Goal: Browse casually: Explore the website without a specific task or goal

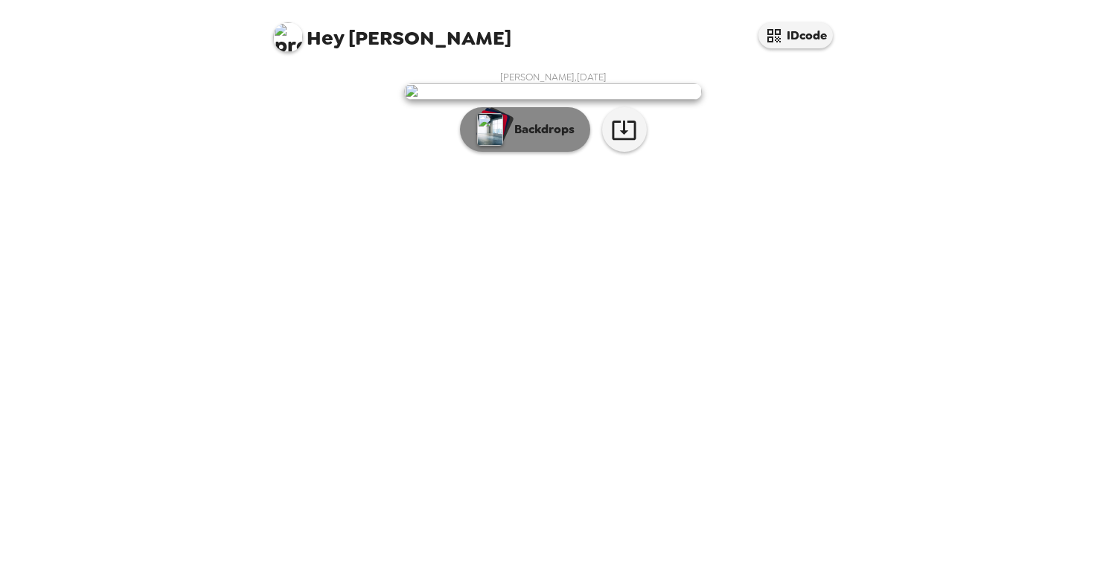
click at [551, 138] on p "Backdrops" at bounding box center [541, 130] width 68 height 18
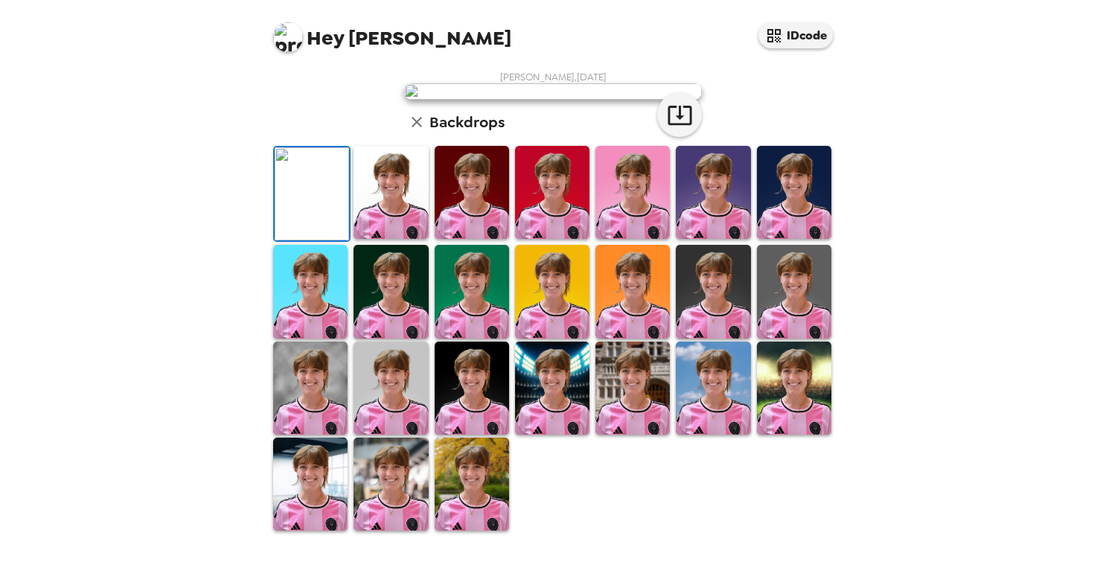
scroll to position [149, 0]
click at [386, 239] on img at bounding box center [390, 192] width 74 height 93
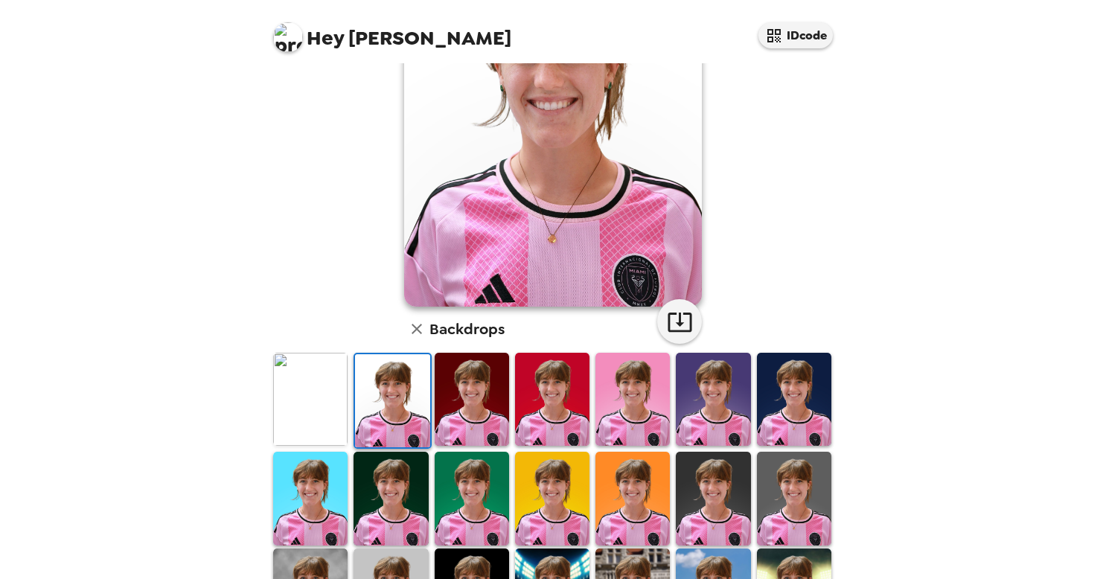
drag, startPoint x: 464, startPoint y: 384, endPoint x: 594, endPoint y: 384, distance: 130.2
click at [464, 384] on img at bounding box center [472, 399] width 74 height 93
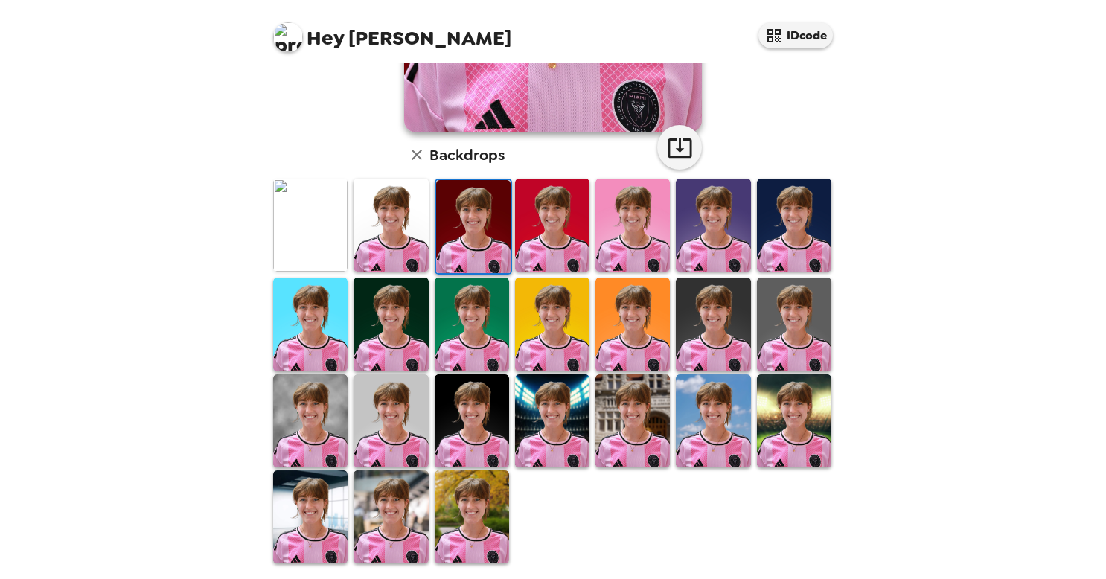
scroll to position [323, 0]
click at [731, 319] on img at bounding box center [713, 324] width 74 height 93
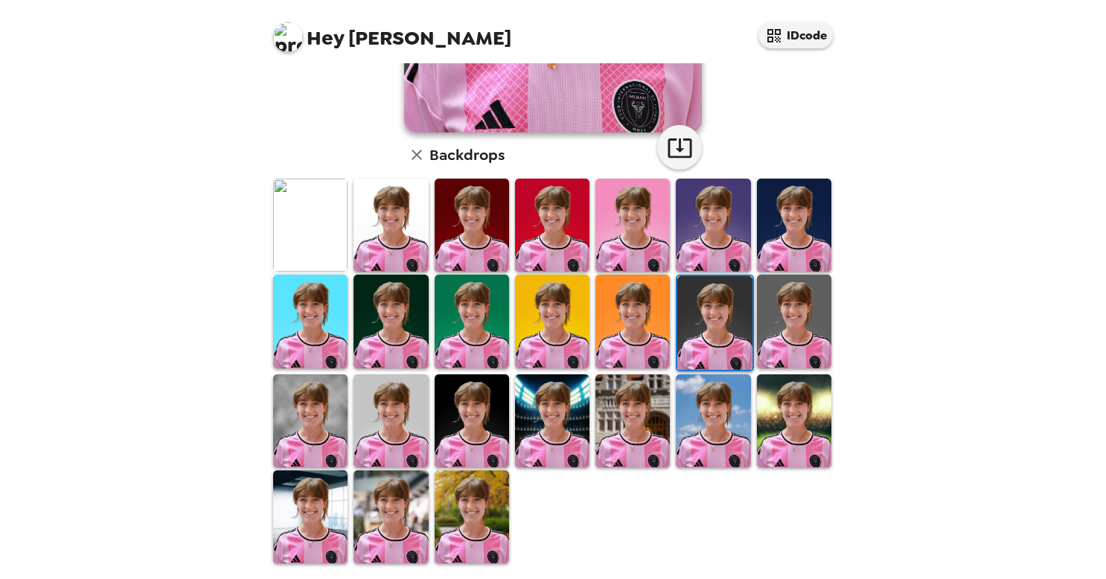
click at [540, 428] on img at bounding box center [552, 420] width 74 height 93
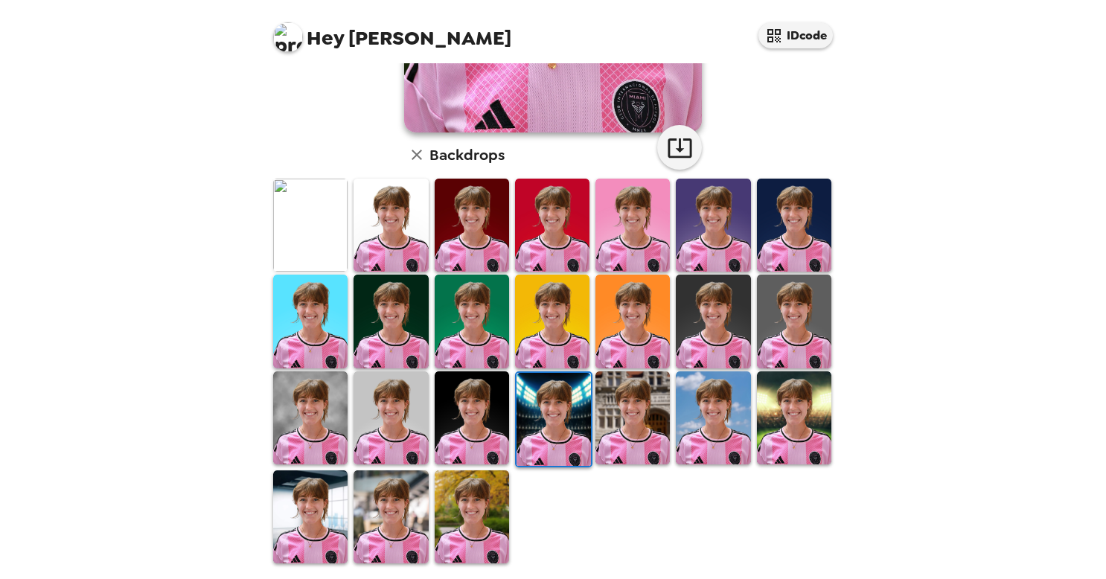
click at [639, 401] on img at bounding box center [632, 417] width 74 height 93
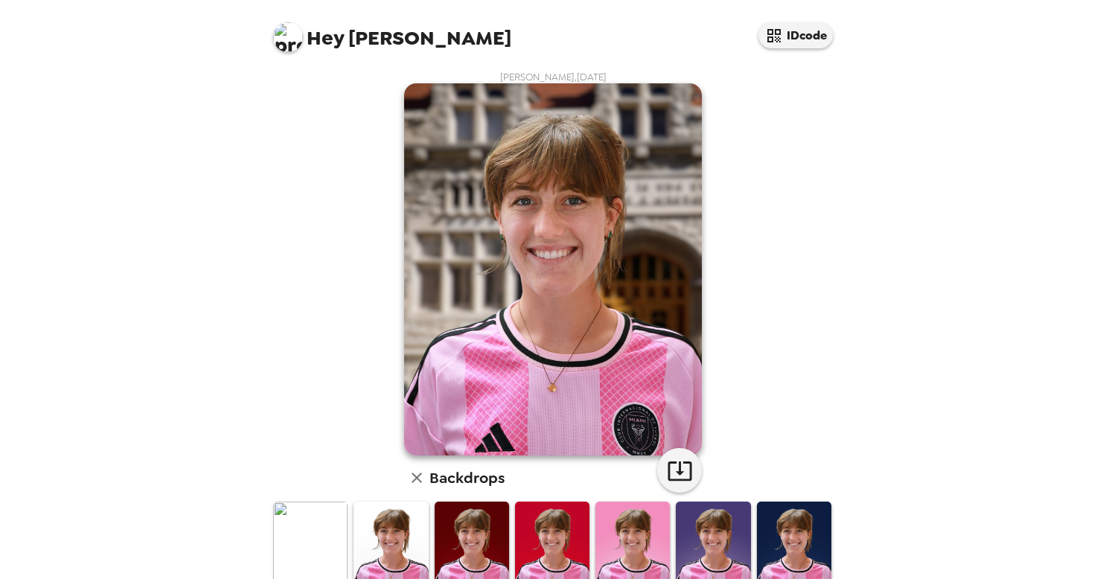
scroll to position [298, 0]
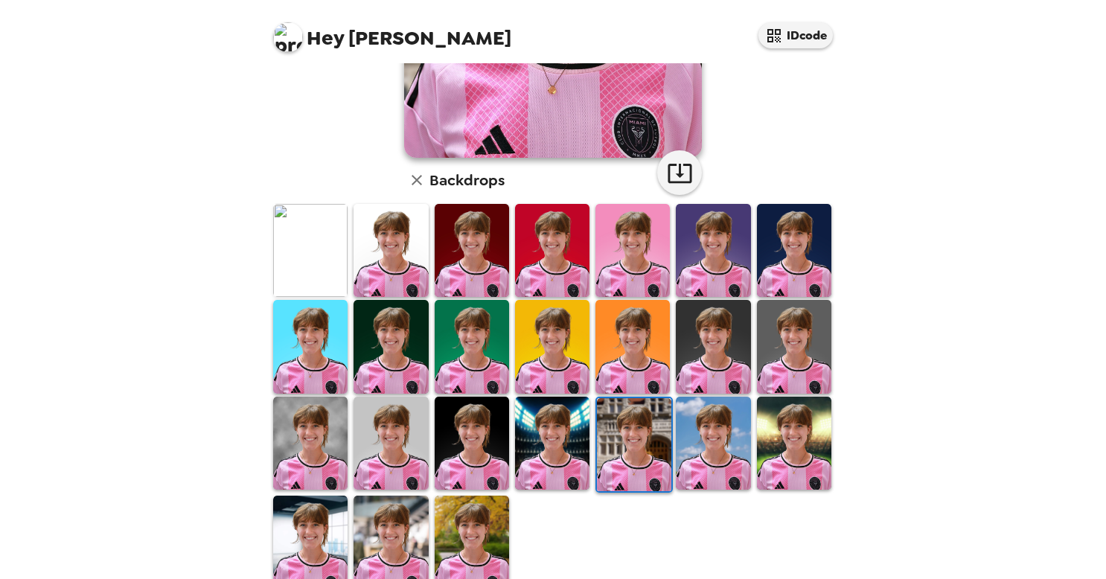
click at [790, 437] on img at bounding box center [794, 443] width 74 height 93
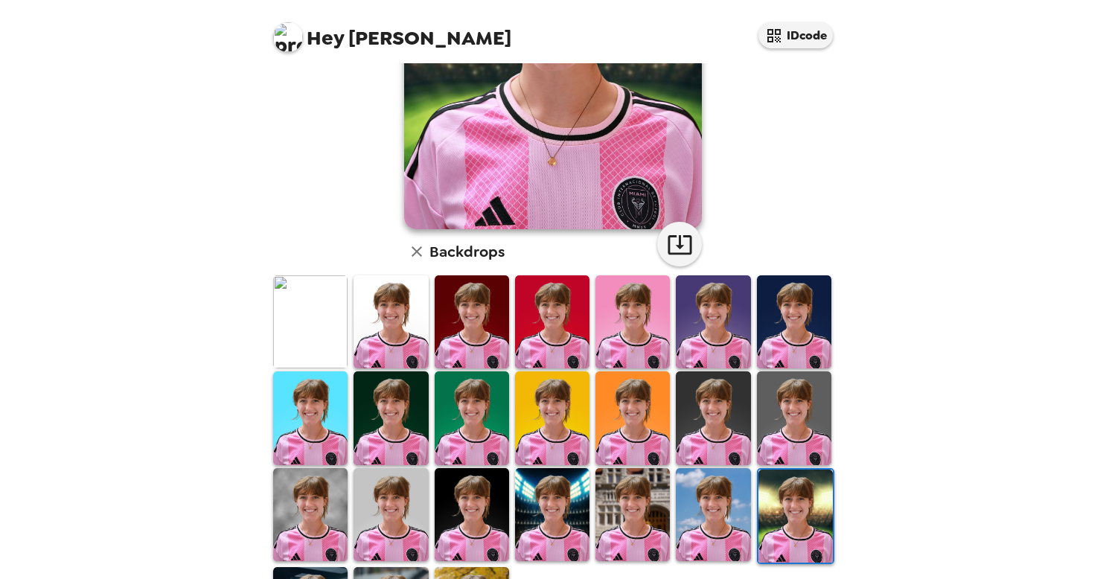
scroll to position [323, 0]
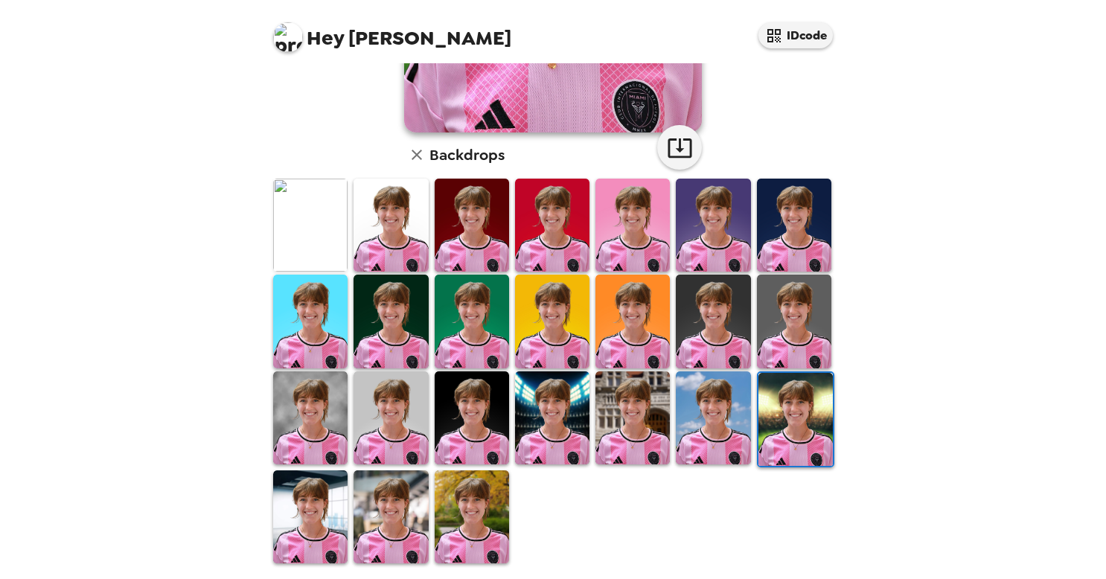
click at [552, 418] on img at bounding box center [552, 417] width 74 height 93
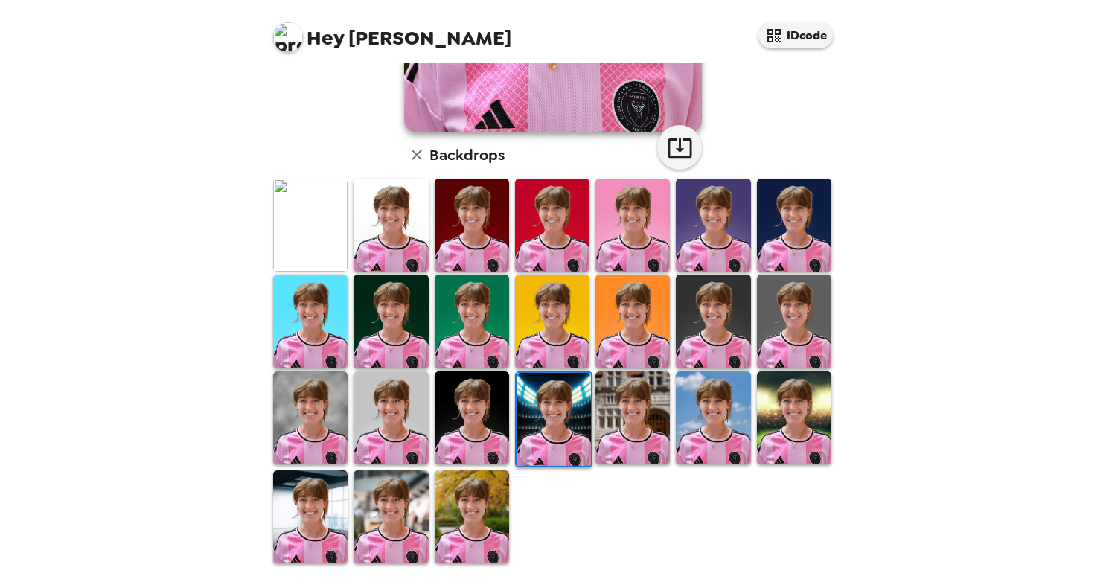
click at [475, 480] on img at bounding box center [472, 516] width 74 height 93
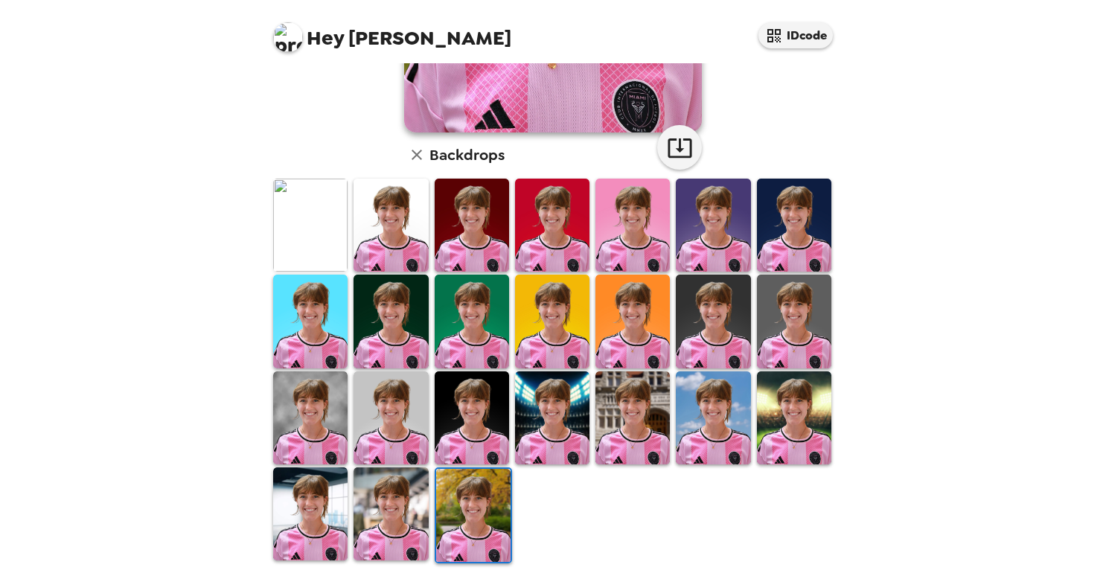
click at [301, 511] on img at bounding box center [310, 513] width 74 height 93
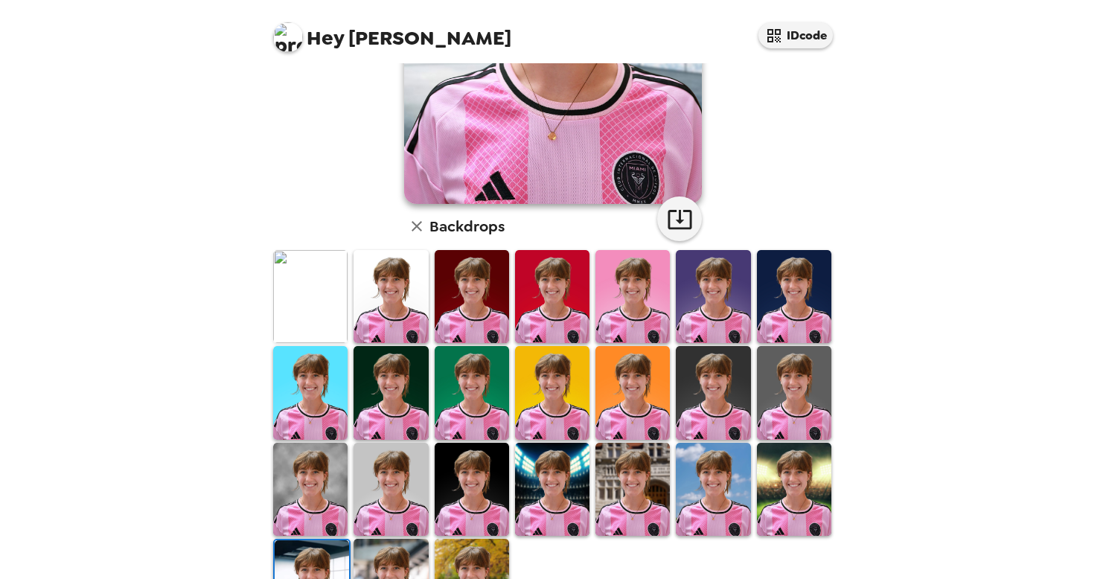
scroll to position [323, 0]
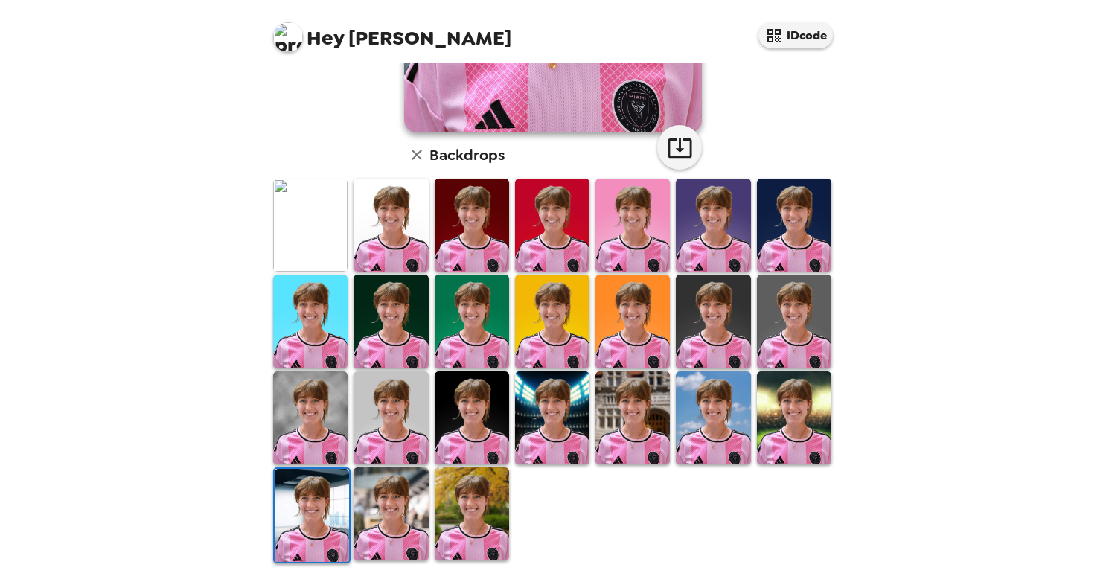
click at [795, 392] on img at bounding box center [794, 417] width 74 height 93
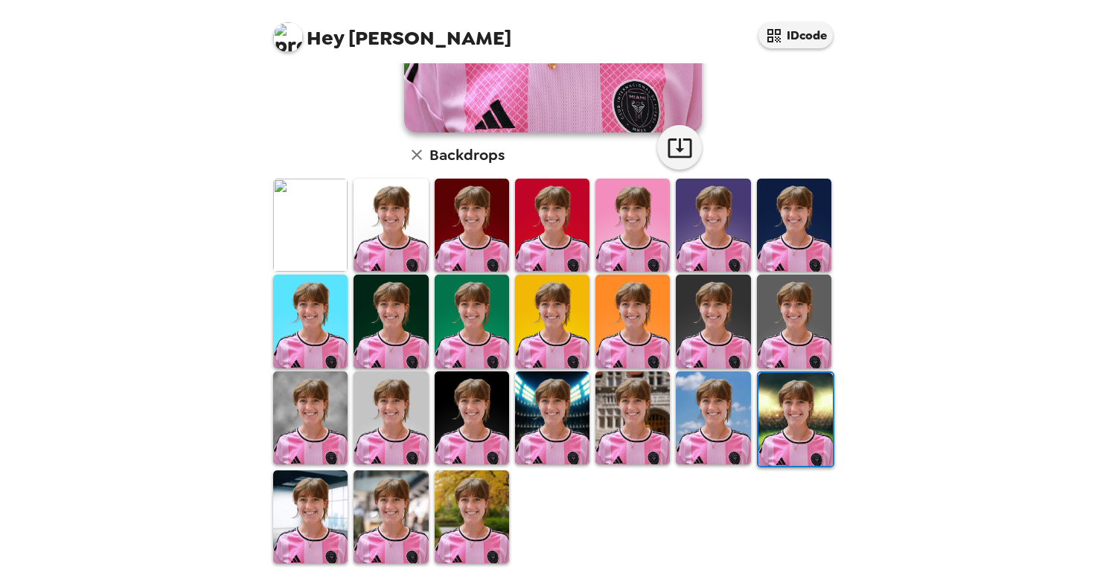
scroll to position [0, 0]
